Goal: Find specific page/section

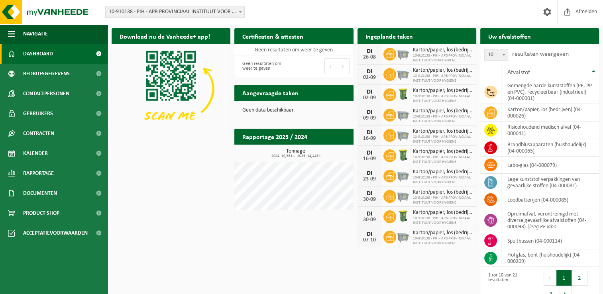
click at [173, 219] on div "Download nu de Vanheede+ app! Verberg Certificaten & attesten Bekijk uw certifi…" at bounding box center [356, 165] width 492 height 283
drag, startPoint x: 189, startPoint y: 189, endPoint x: 154, endPoint y: 136, distance: 63.4
click at [189, 189] on div "Download nu de Vanheede+ app! Verberg Certificaten & attesten Bekijk uw certifi…" at bounding box center [356, 165] width 492 height 283
drag, startPoint x: 187, startPoint y: 179, endPoint x: 169, endPoint y: 167, distance: 20.7
click at [187, 179] on div "Download nu de Vanheede+ app! Verberg Certificaten & attesten Bekijk uw certifi…" at bounding box center [356, 165] width 492 height 283
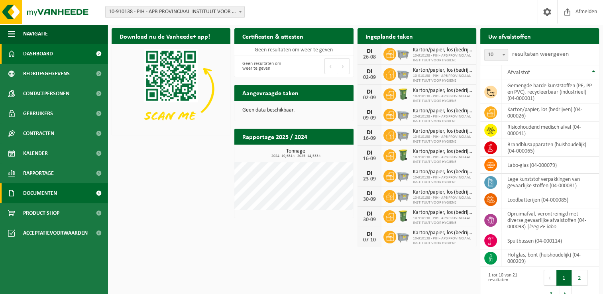
click at [54, 193] on span "Documenten" at bounding box center [40, 193] width 34 height 20
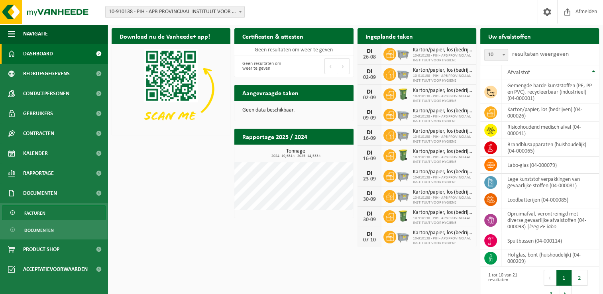
click at [69, 213] on link "Facturen" at bounding box center [54, 212] width 104 height 15
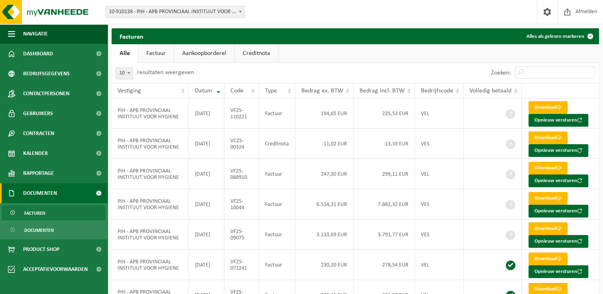
click at [382, 56] on ul "Alle Factuur Aankoopborderel Creditnota" at bounding box center [356, 53] width 488 height 18
drag, startPoint x: 324, startPoint y: 58, endPoint x: 320, endPoint y: 57, distance: 4.1
click at [324, 58] on ul "Alle Factuur Aankoopborderel Creditnota" at bounding box center [356, 53] width 488 height 18
